Goal: Find specific page/section: Find specific page/section

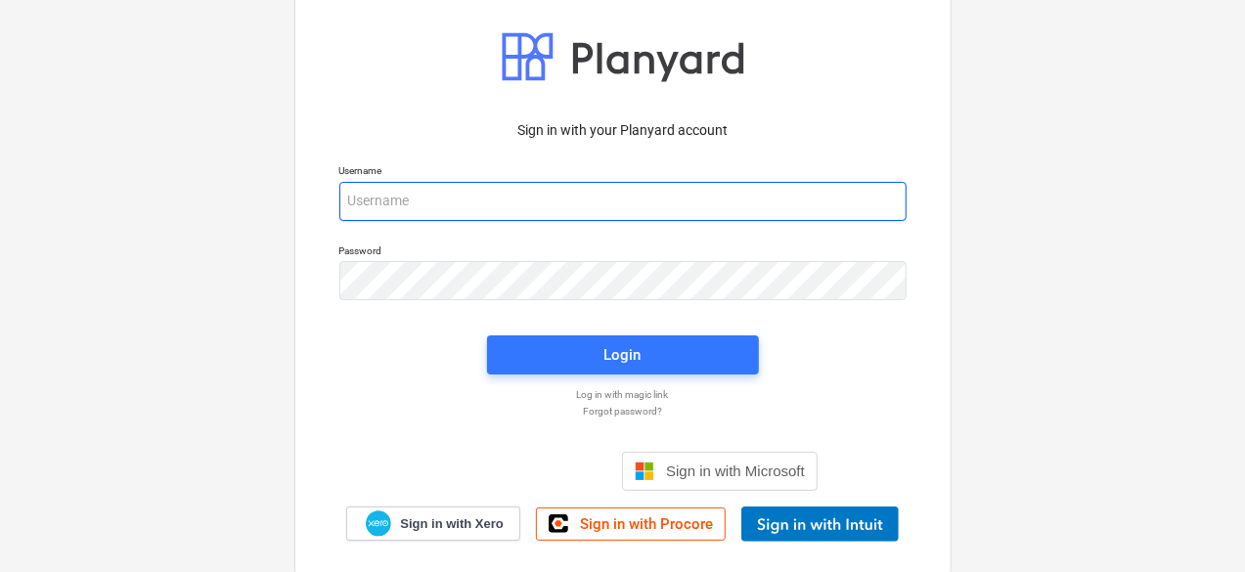
click at [426, 208] on input "email" at bounding box center [622, 201] width 567 height 39
type input "[PERSON_NAME][EMAIL_ADDRESS][DOMAIN_NAME]"
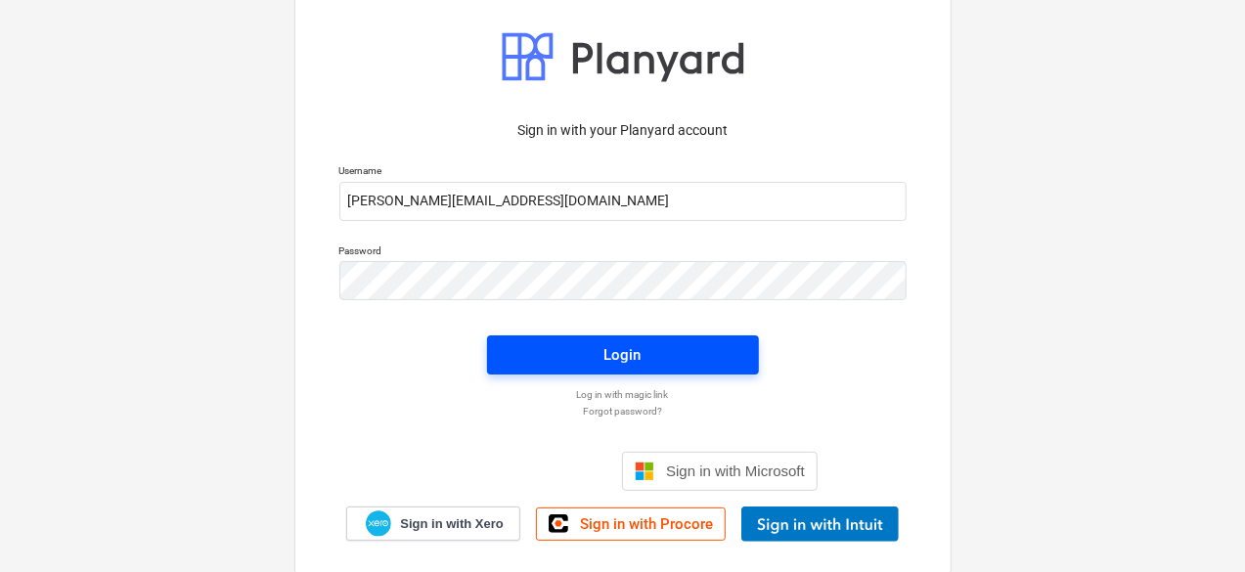
click at [585, 356] on span "Login" at bounding box center [623, 354] width 225 height 25
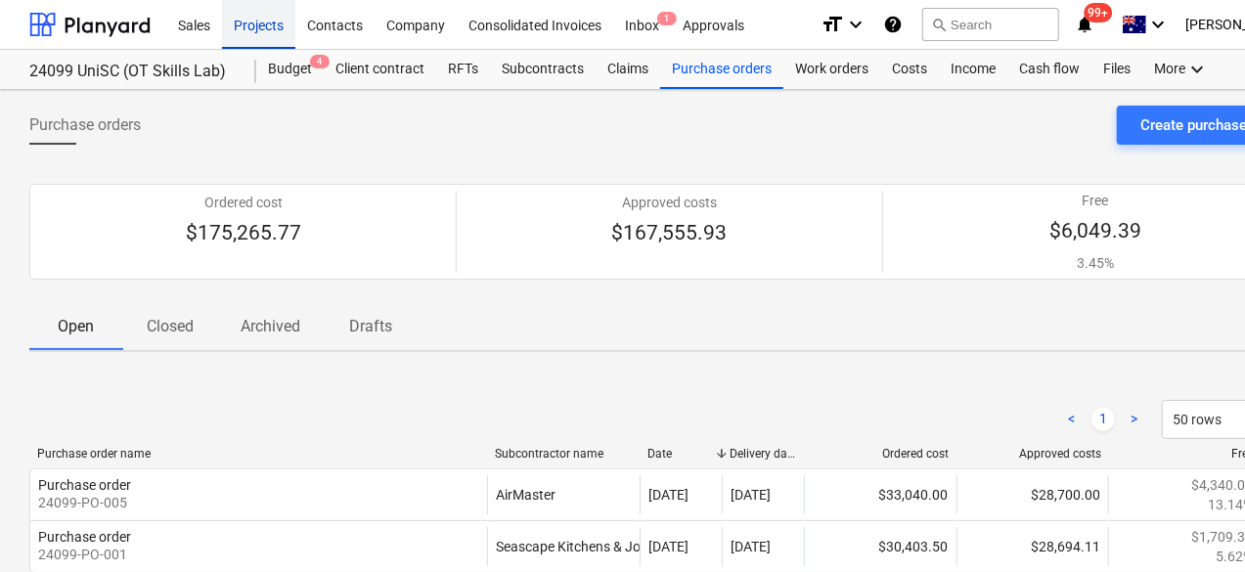
click at [237, 29] on div "Projects" at bounding box center [258, 24] width 73 height 50
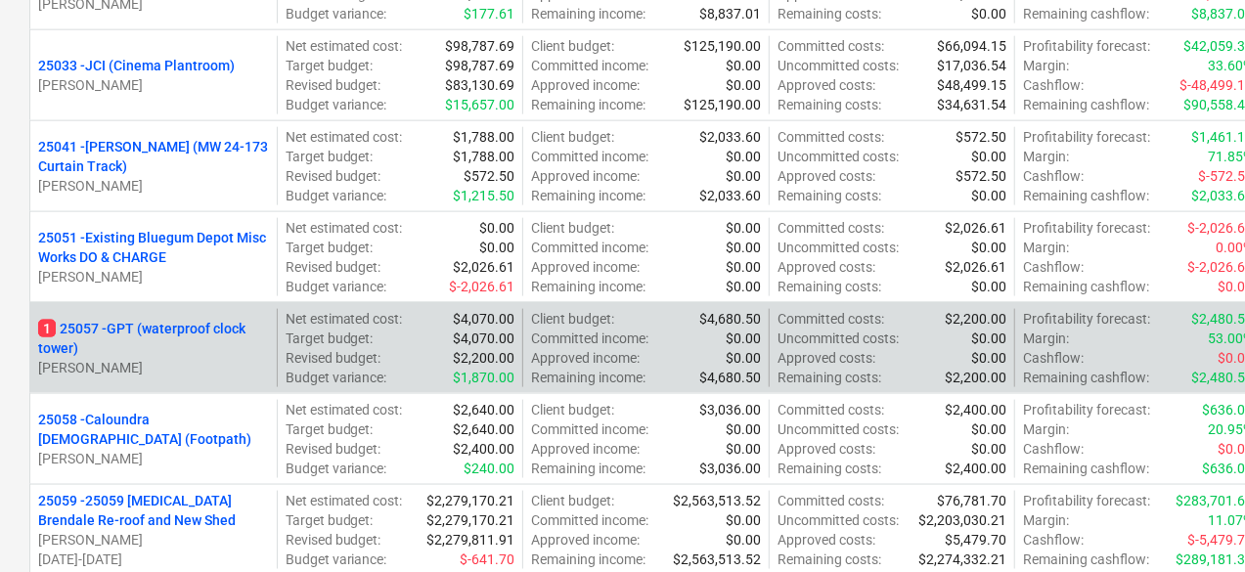
scroll to position [1272, 0]
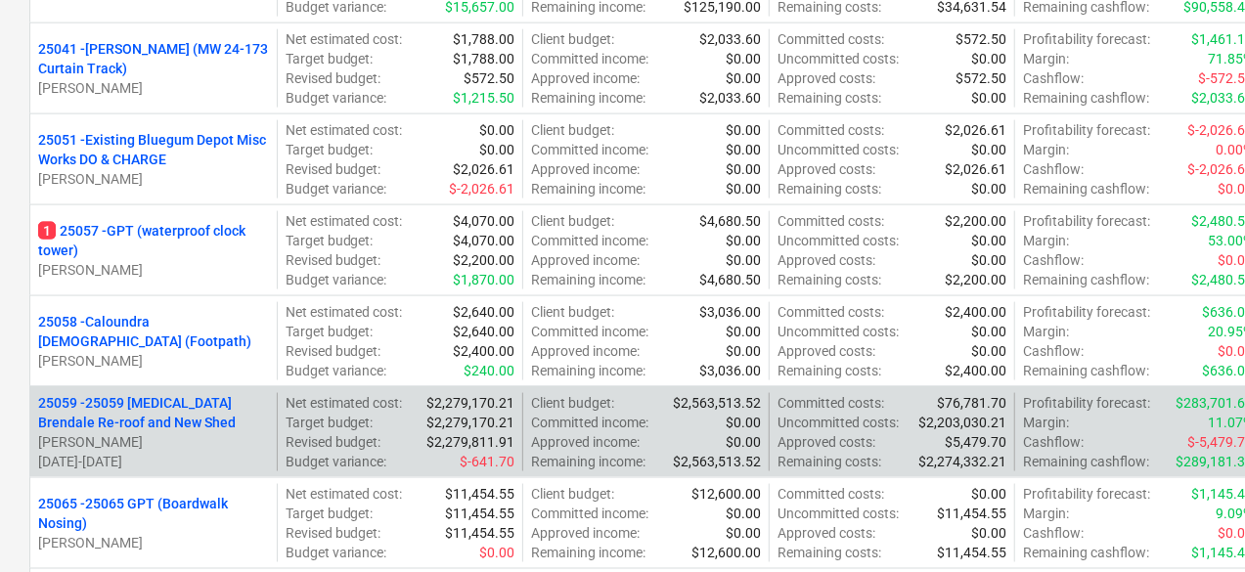
click at [156, 406] on p "25059 - 25059 [MEDICAL_DATA] Brendale Re-roof and New Shed" at bounding box center [153, 412] width 231 height 39
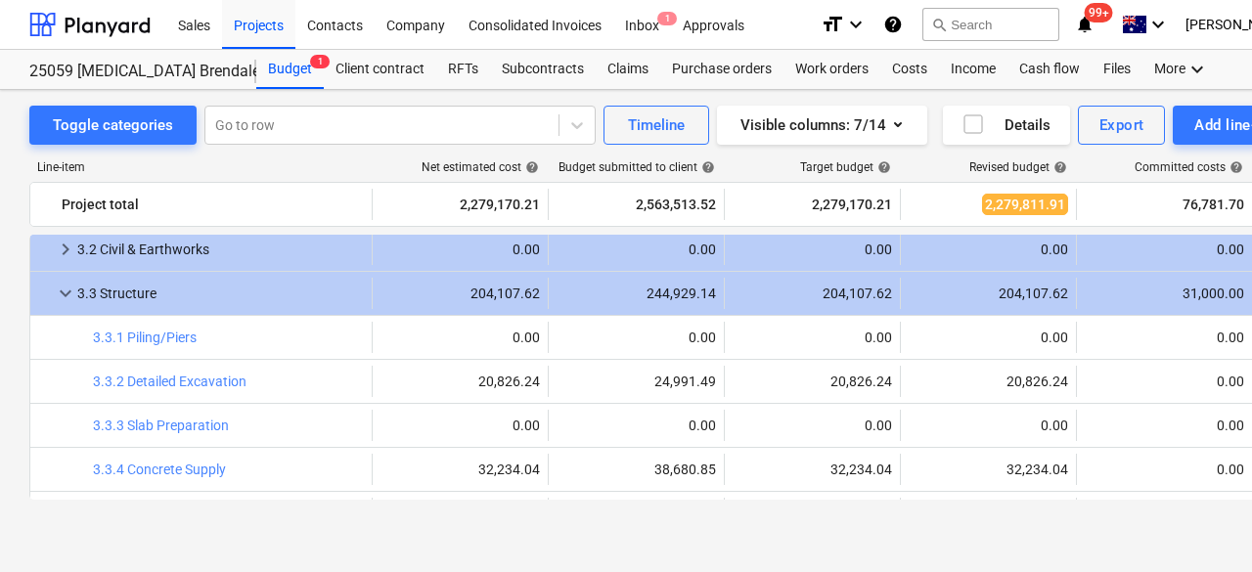
scroll to position [2991, 0]
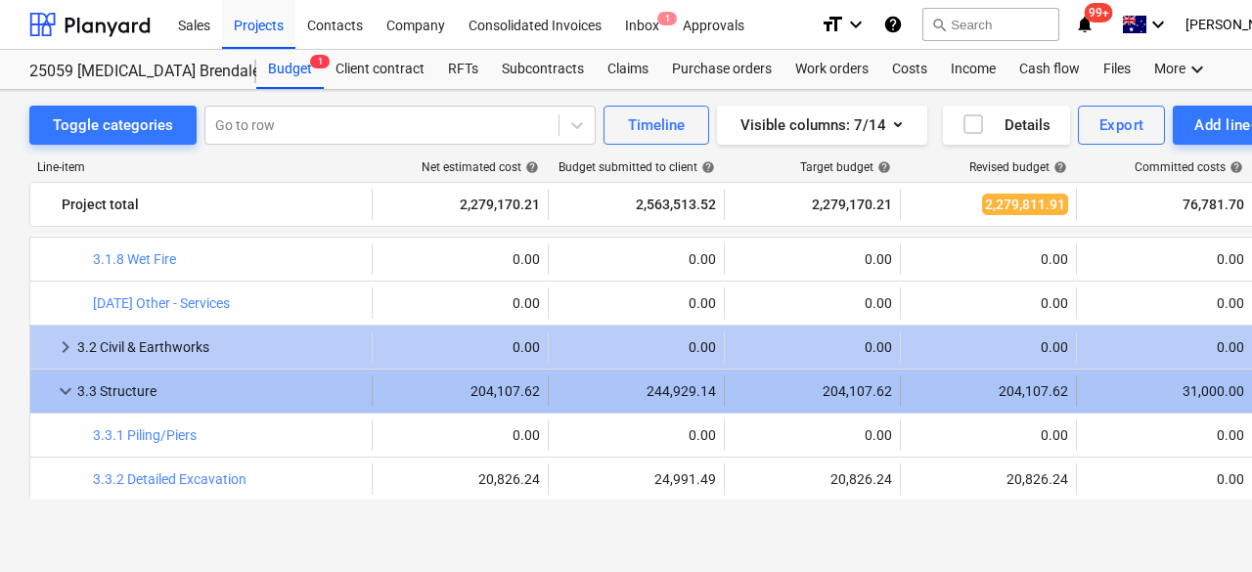
click at [59, 388] on span "keyboard_arrow_down" at bounding box center [65, 390] width 23 height 23
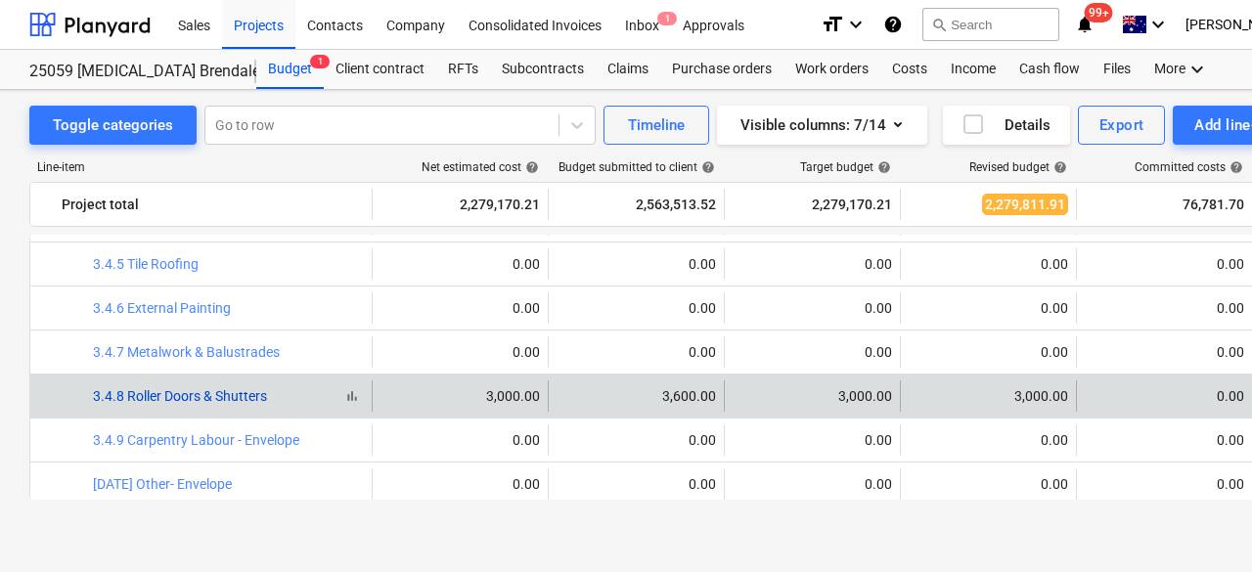
scroll to position [3480, 0]
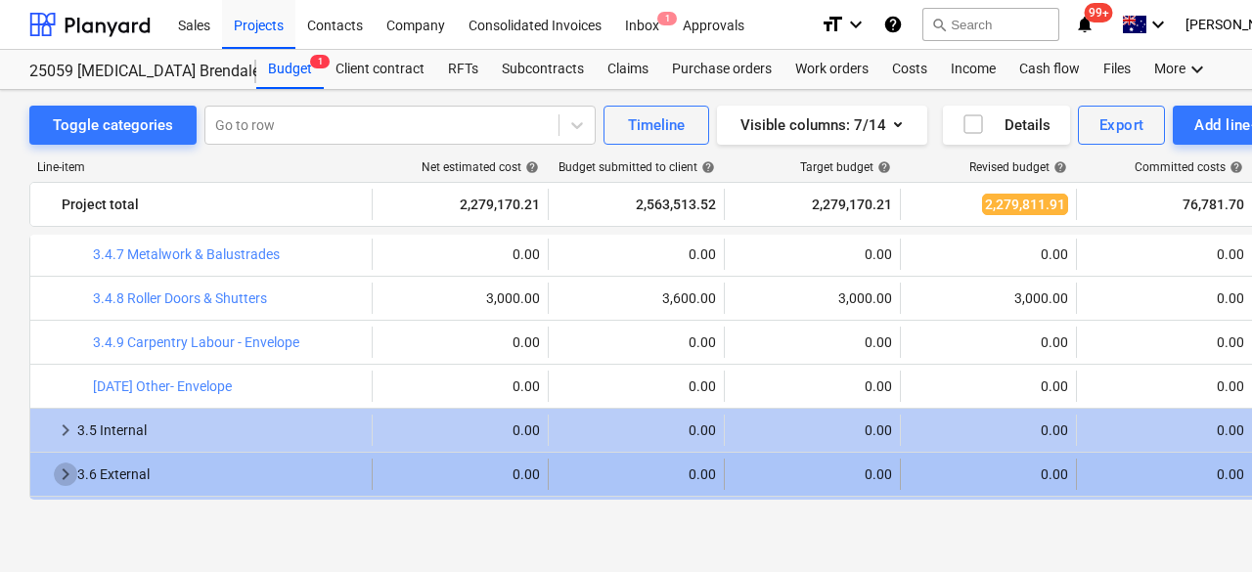
click at [67, 474] on span "keyboard_arrow_right" at bounding box center [65, 474] width 23 height 23
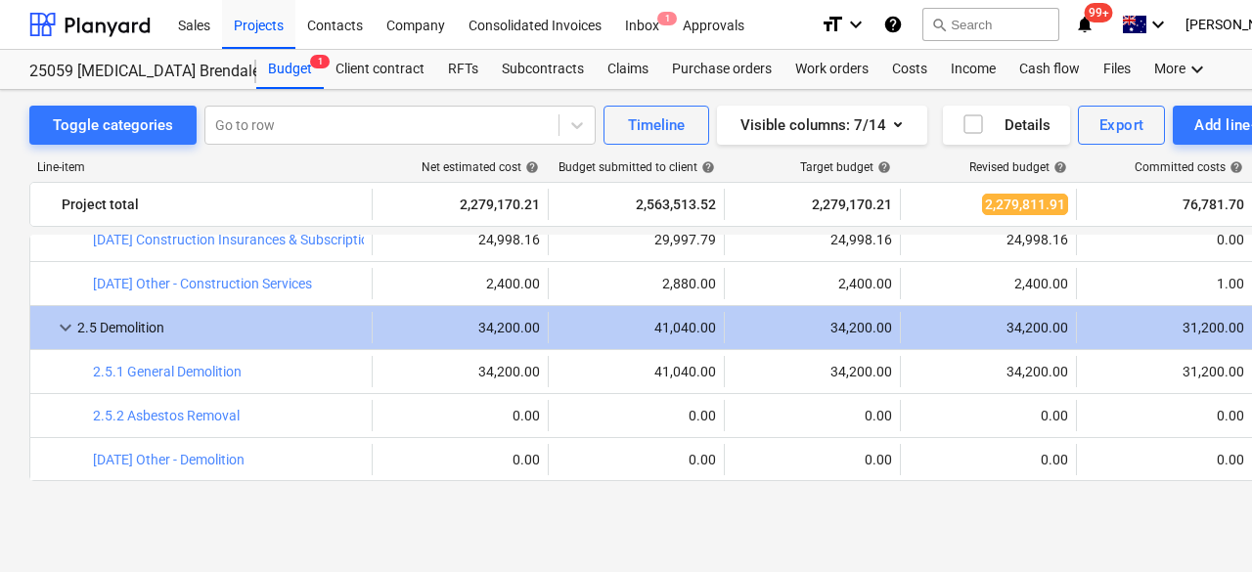
scroll to position [2209, 0]
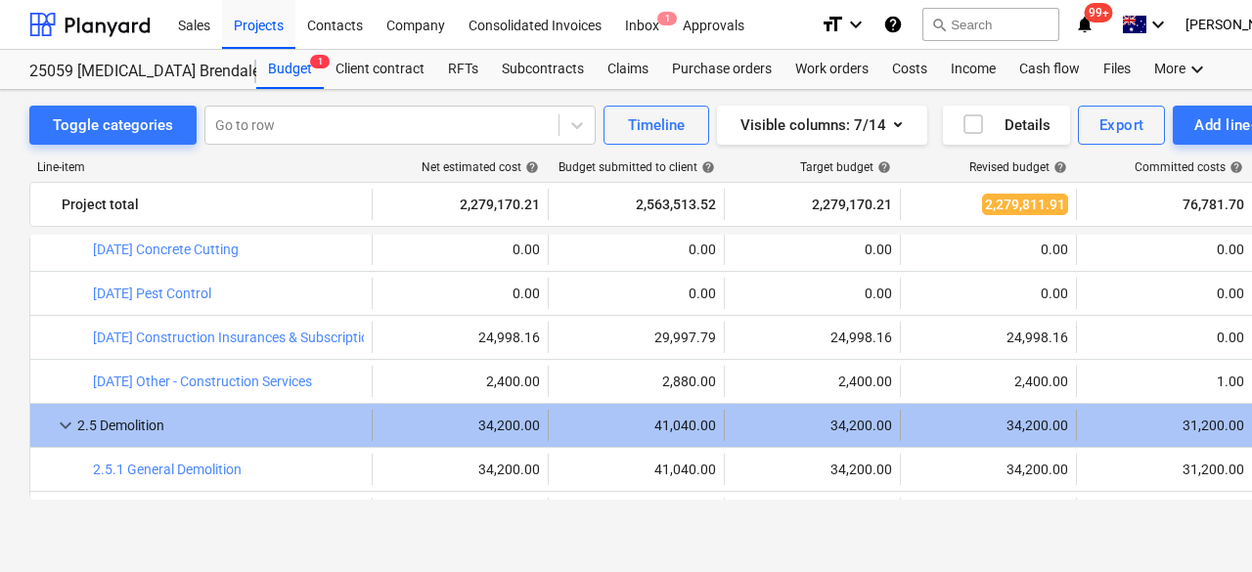
click at [71, 424] on span "keyboard_arrow_down" at bounding box center [65, 425] width 23 height 23
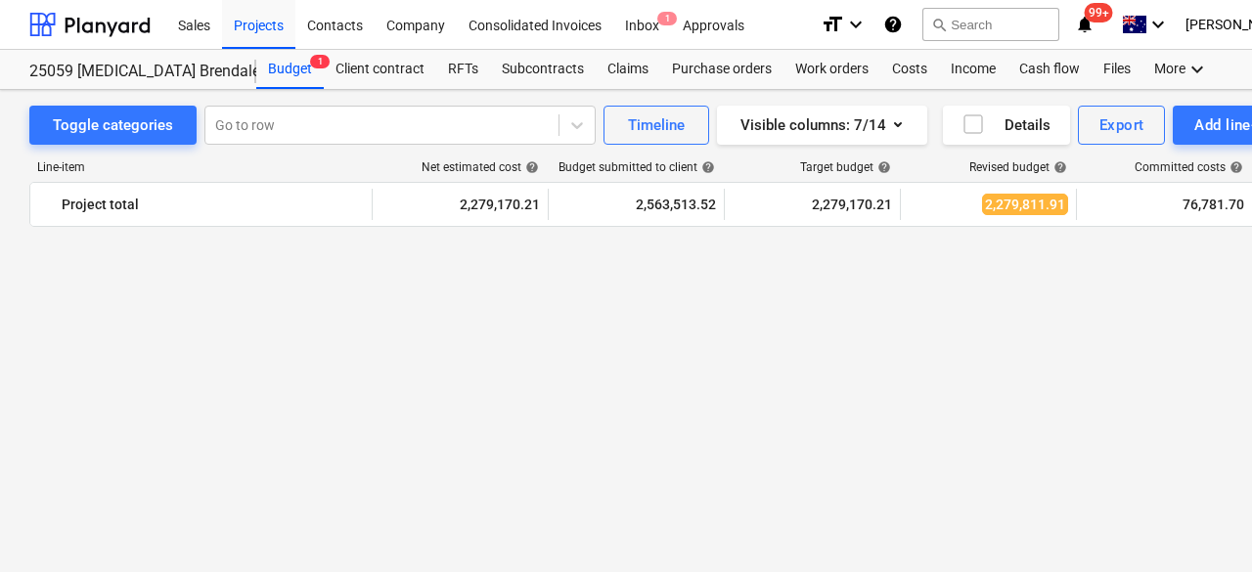
scroll to position [1622, 0]
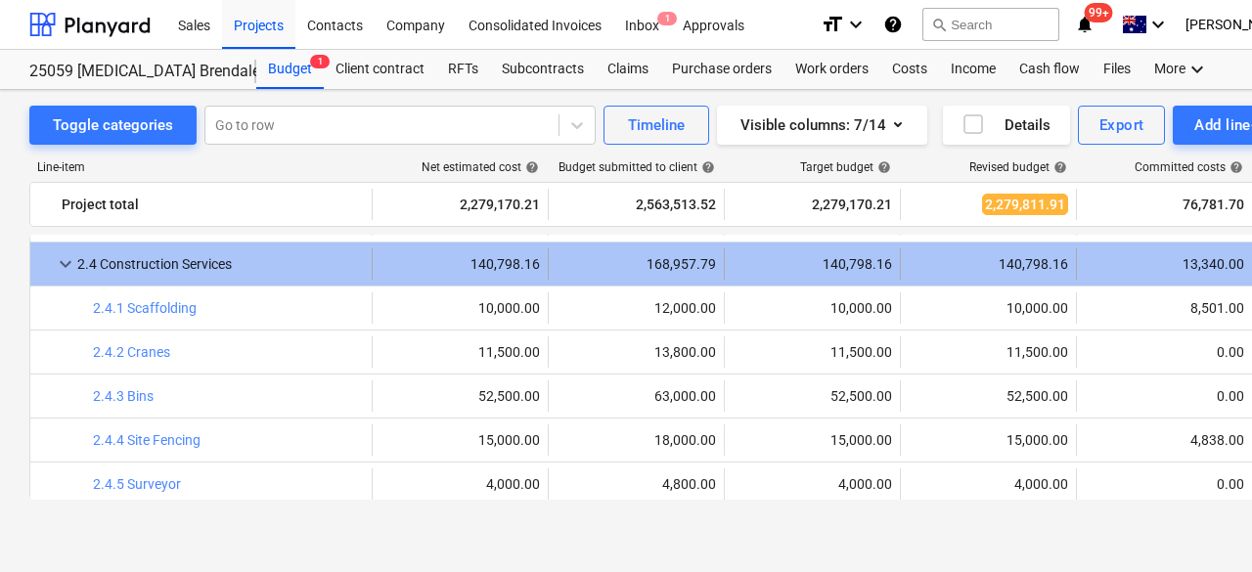
click at [61, 255] on span "keyboard_arrow_down" at bounding box center [65, 263] width 23 height 23
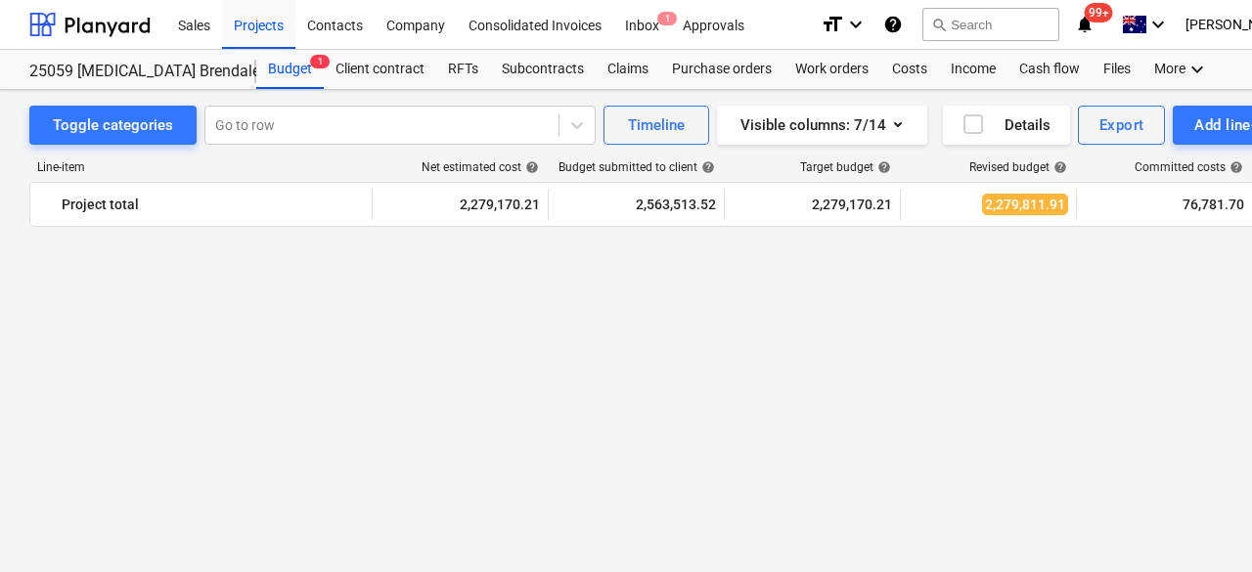
scroll to position [937, 0]
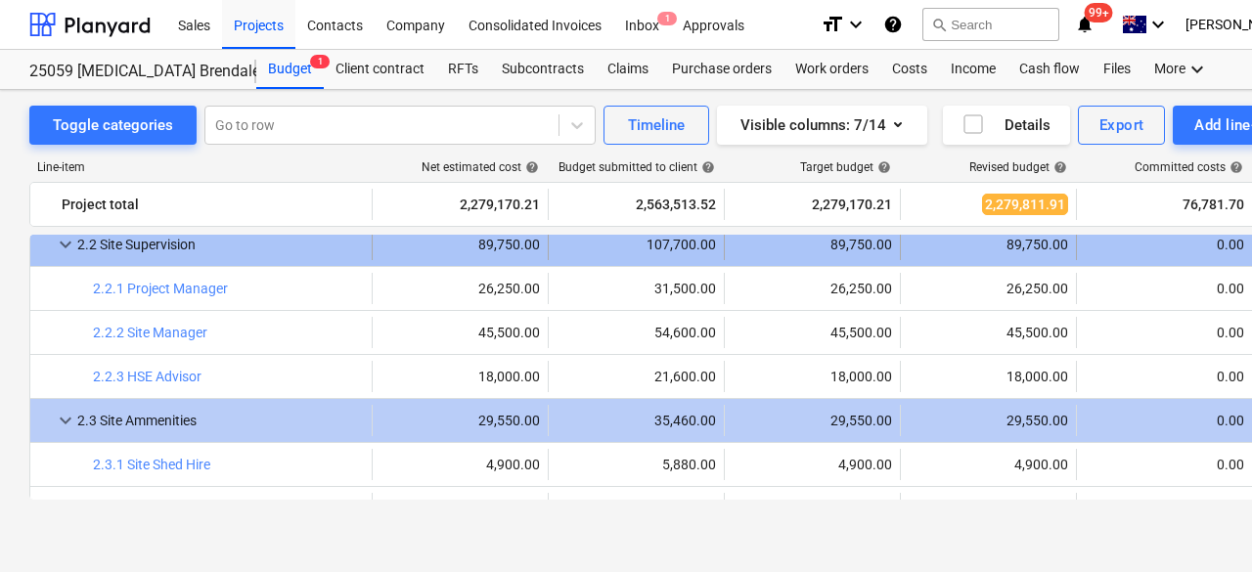
click at [70, 247] on span "keyboard_arrow_down" at bounding box center [65, 244] width 23 height 23
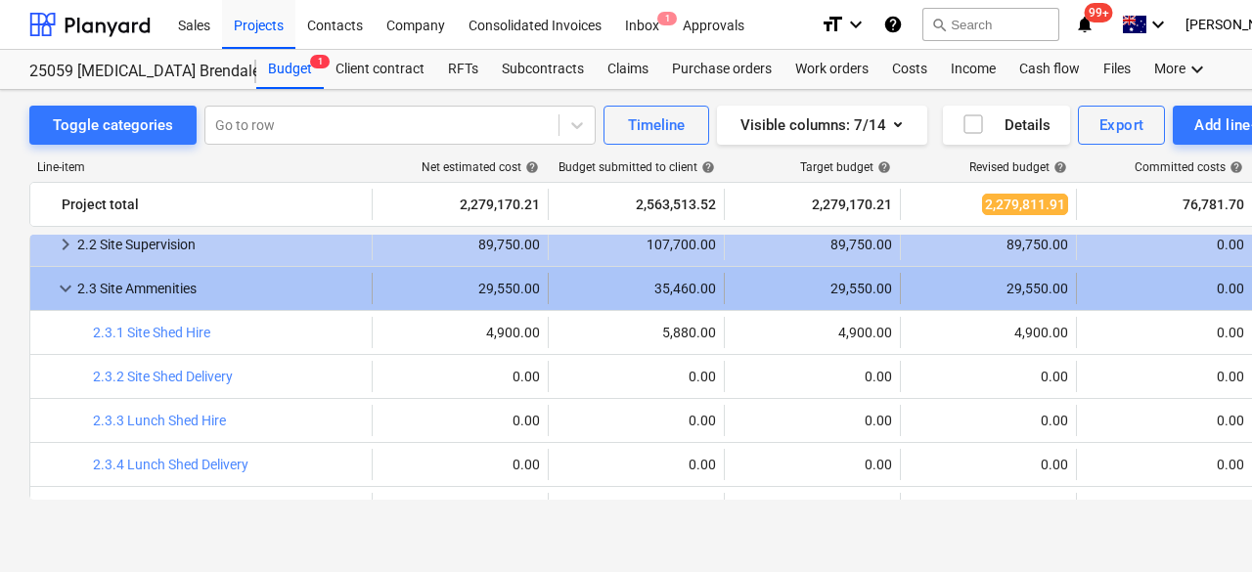
click at [74, 283] on span "keyboard_arrow_down" at bounding box center [65, 288] width 23 height 23
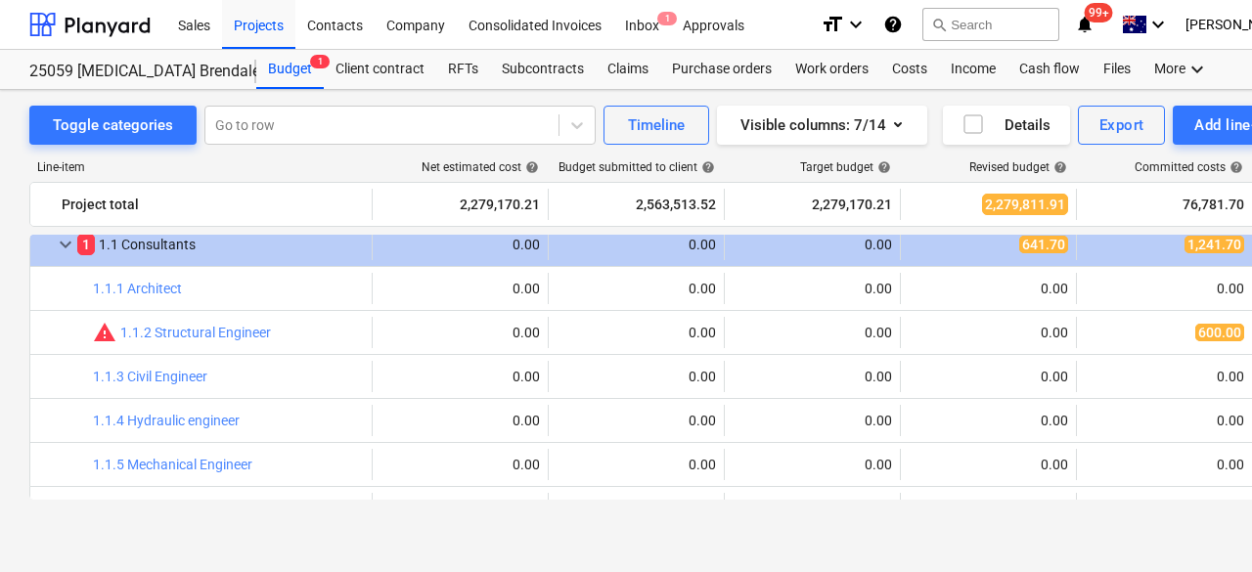
scroll to position [0, 0]
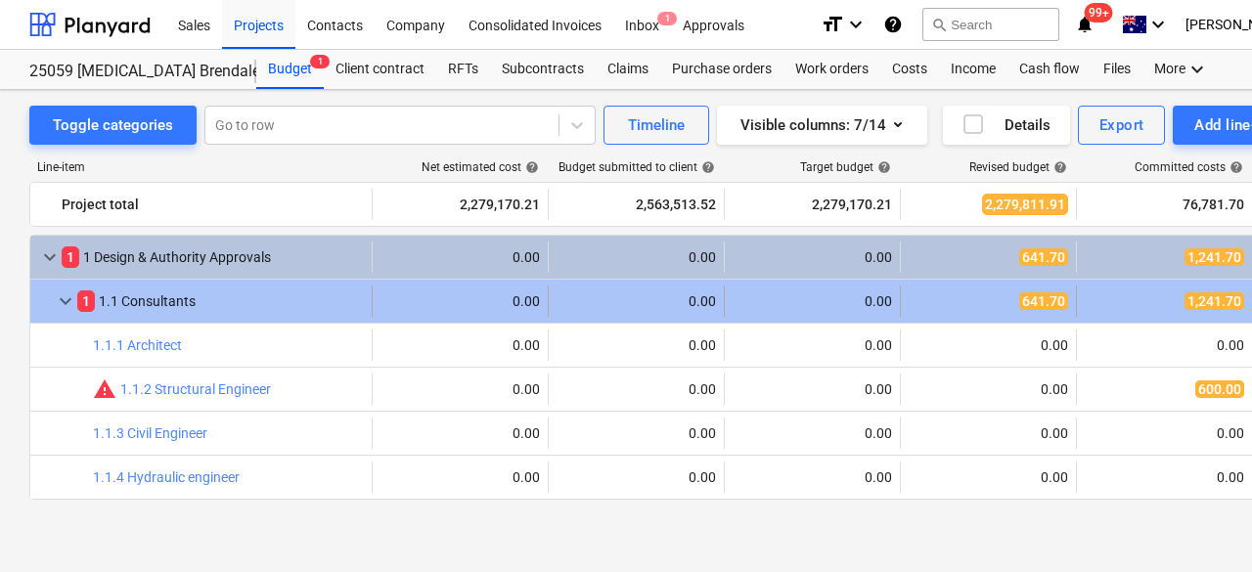
click at [69, 296] on span "keyboard_arrow_down" at bounding box center [65, 301] width 23 height 23
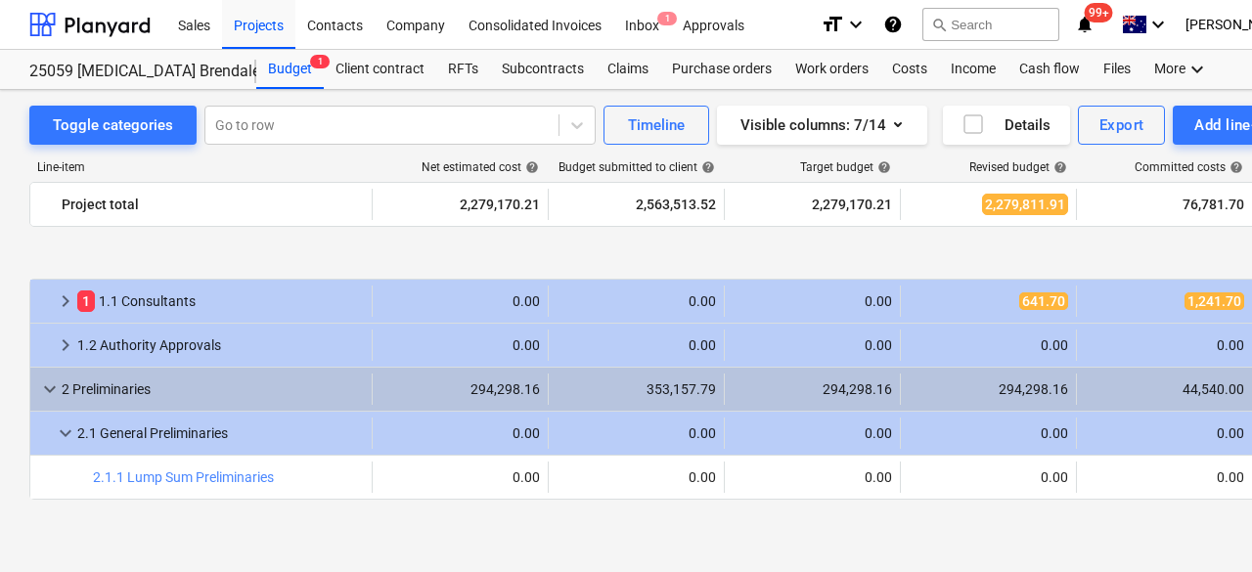
scroll to position [196, 0]
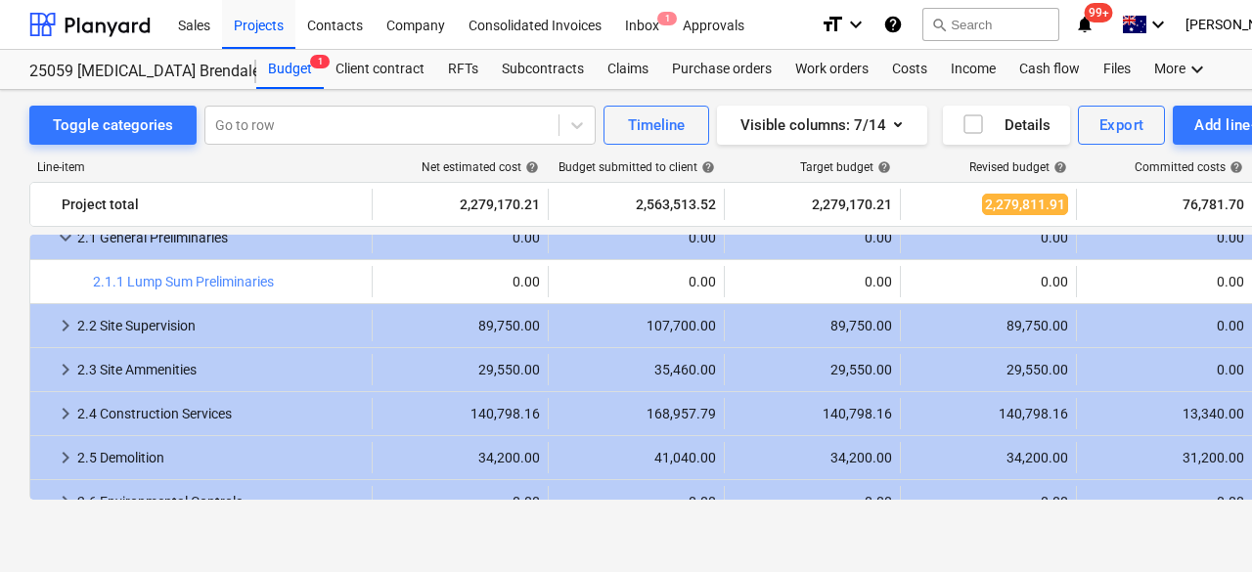
click at [63, 232] on div "Line-item Net estimated cost help Budget submitted to client help Target budget…" at bounding box center [668, 334] width 1279 height 379
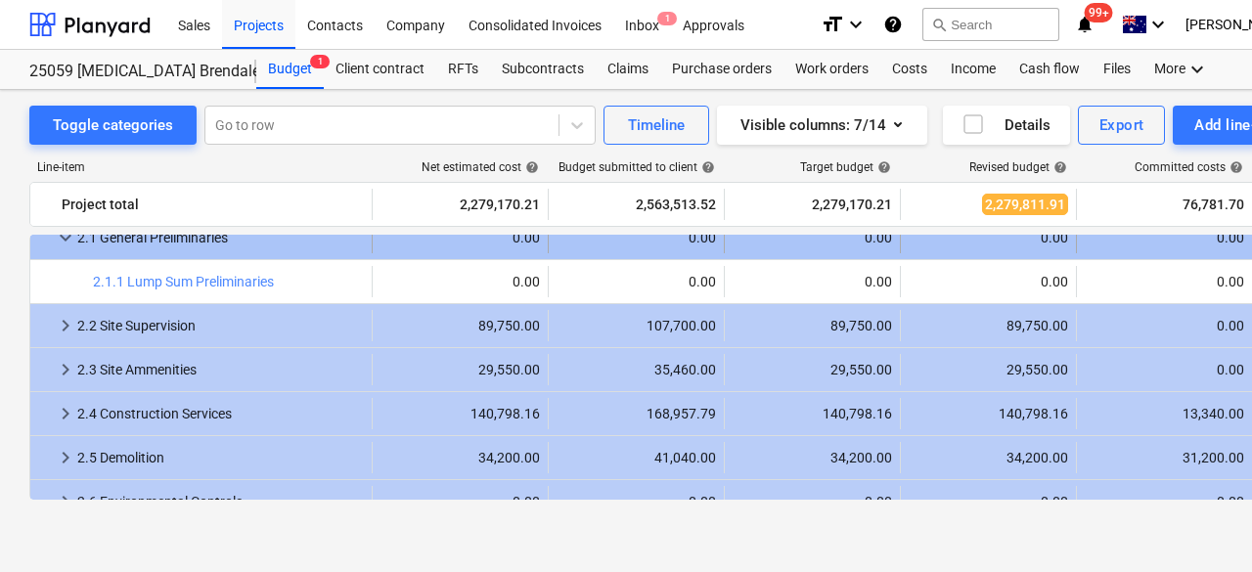
click at [65, 242] on span "keyboard_arrow_down" at bounding box center [65, 237] width 23 height 23
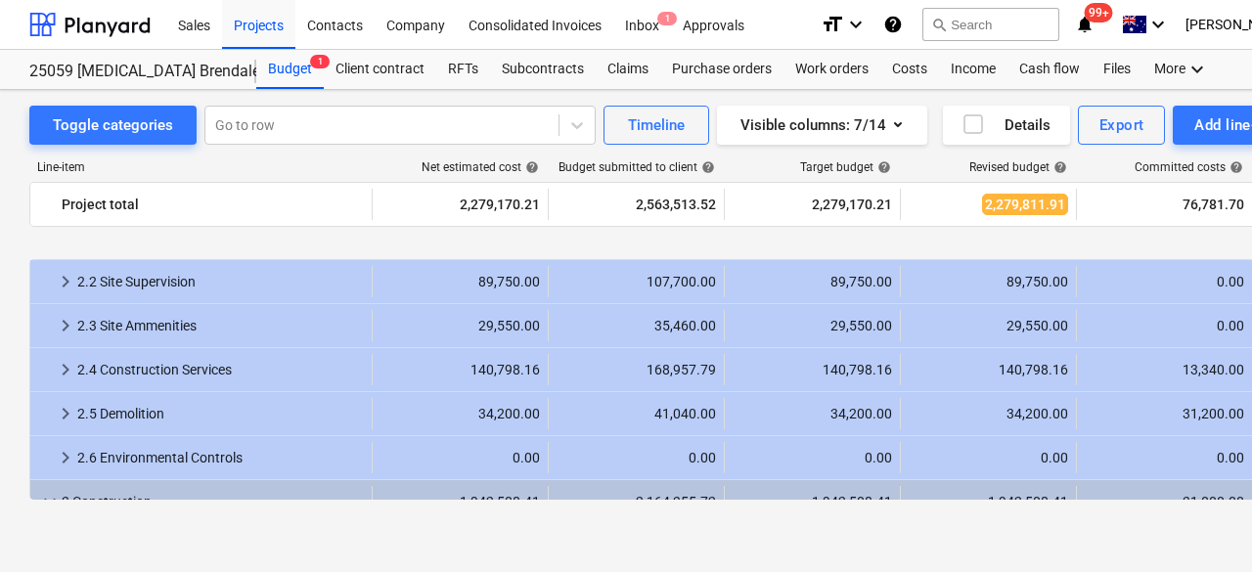
scroll to position [391, 0]
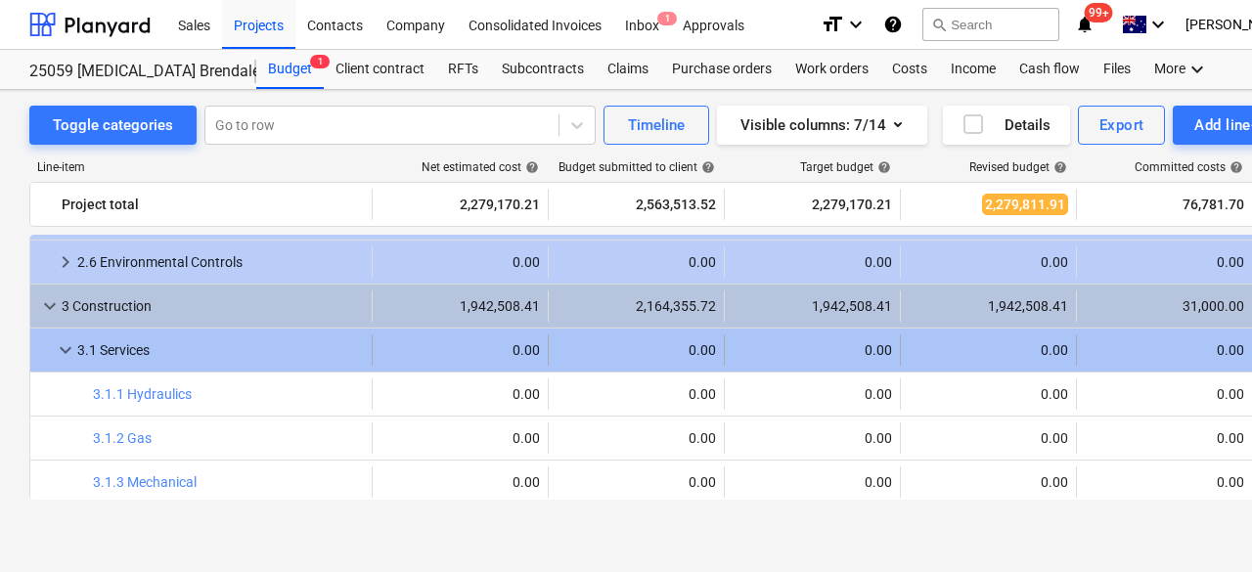
click at [67, 348] on span "keyboard_arrow_down" at bounding box center [65, 349] width 23 height 23
